Goal: Task Accomplishment & Management: Manage account settings

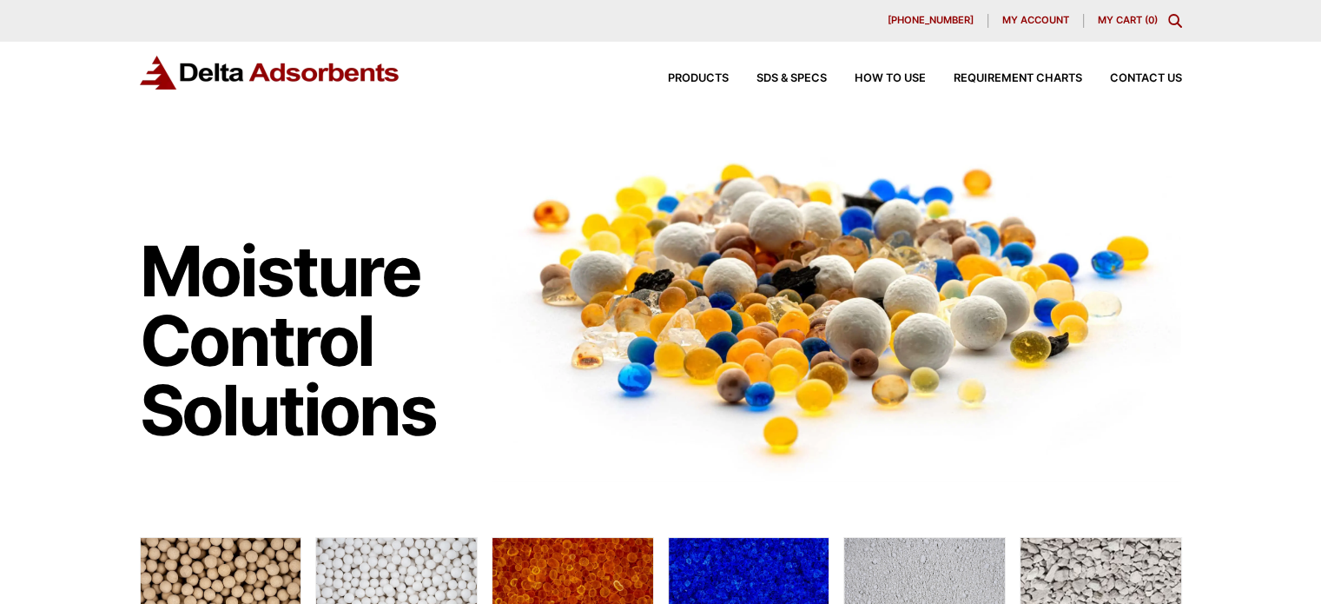
click at [1018, 17] on span "My account" at bounding box center [1035, 21] width 67 height 10
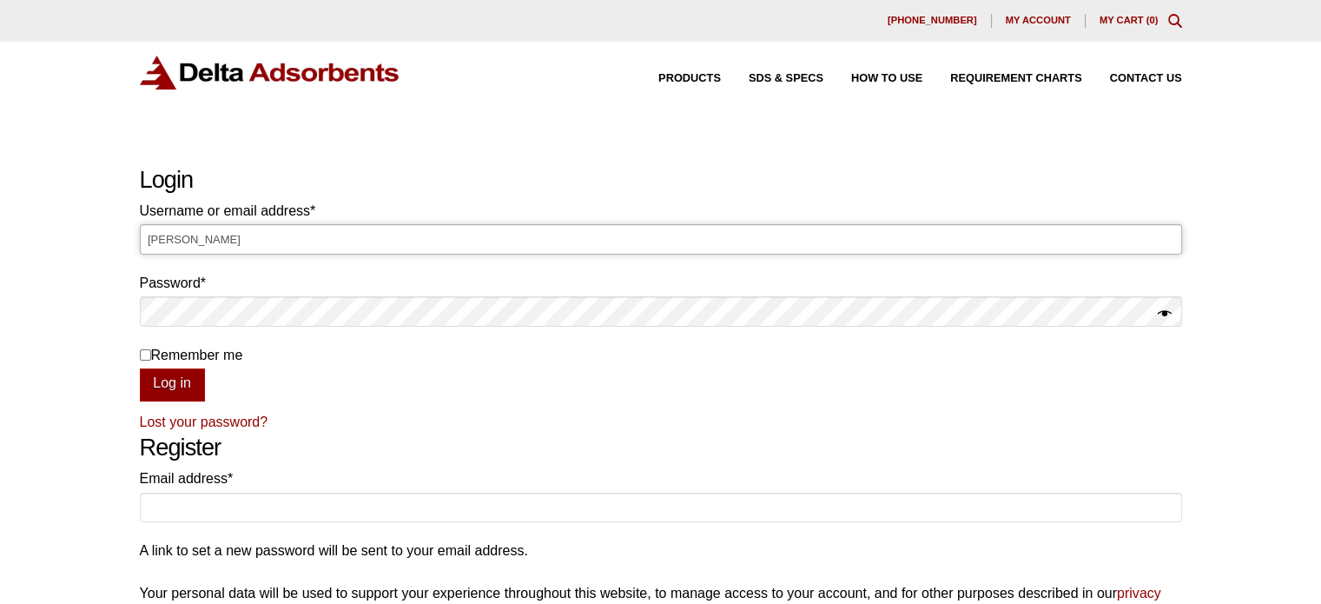
click at [669, 242] on input "Laura" at bounding box center [661, 239] width 1042 height 30
type input "L"
type input "Laura@deltaadsorbents.com"
click at [140, 368] on button "Log in" at bounding box center [172, 384] width 65 height 33
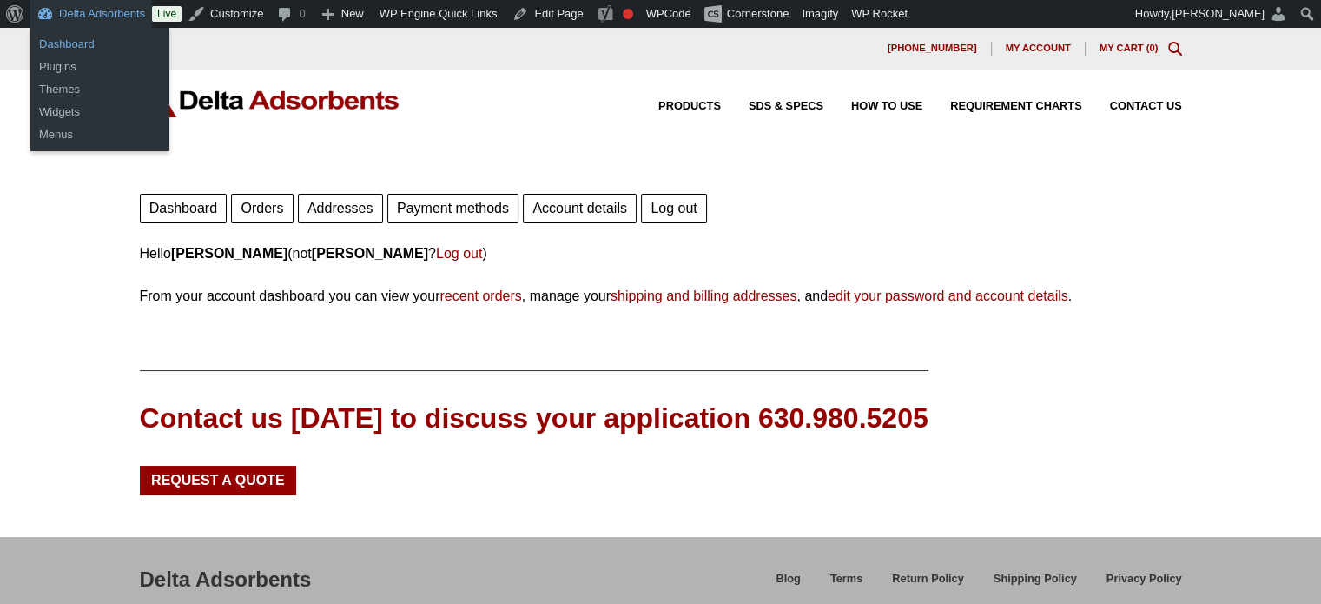
click at [76, 43] on link "Dashboard" at bounding box center [99, 44] width 139 height 23
